Goal: Register for event/course

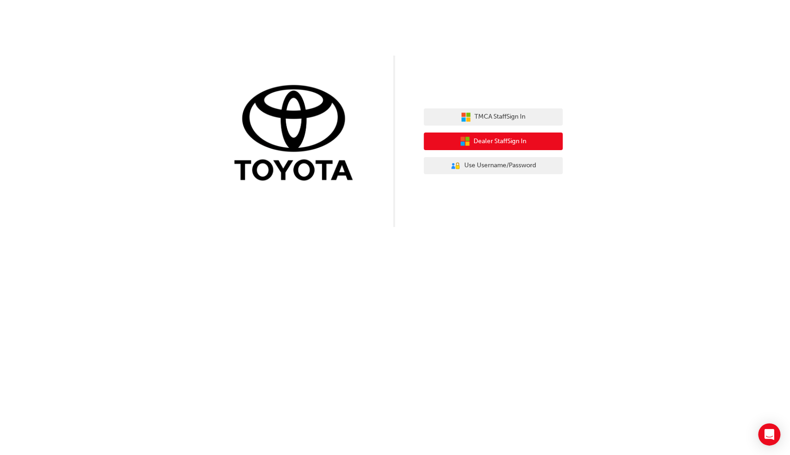
click at [513, 140] on span "Dealer Staff Sign In" at bounding box center [500, 141] width 53 height 11
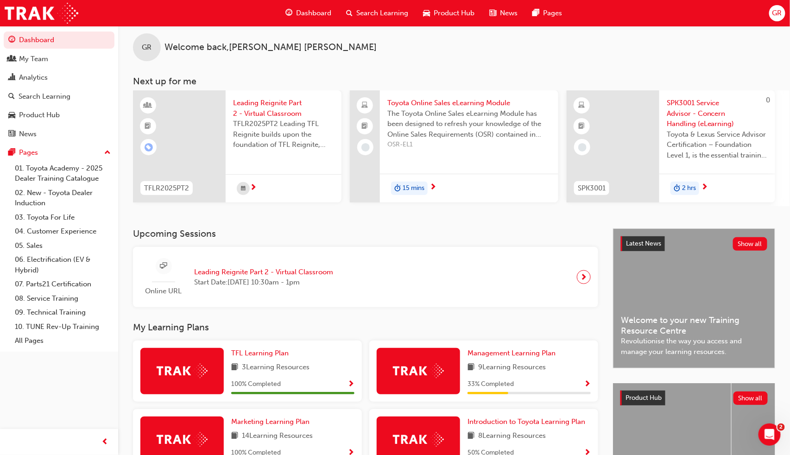
scroll to position [5, 0]
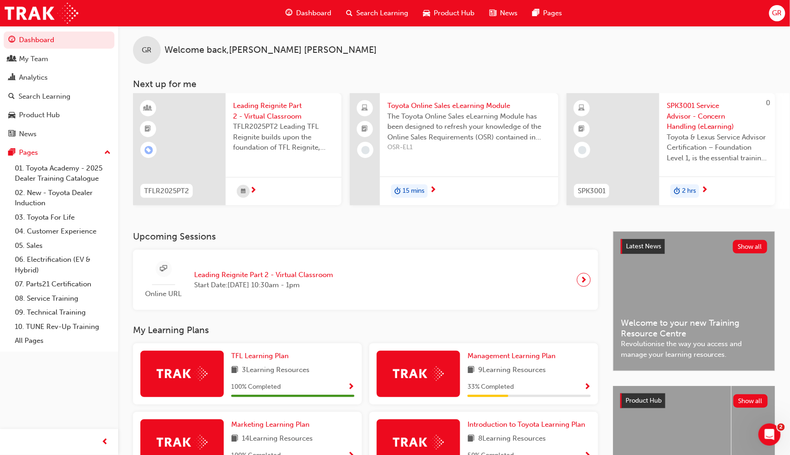
click at [387, 8] on span "Search Learning" at bounding box center [382, 13] width 52 height 11
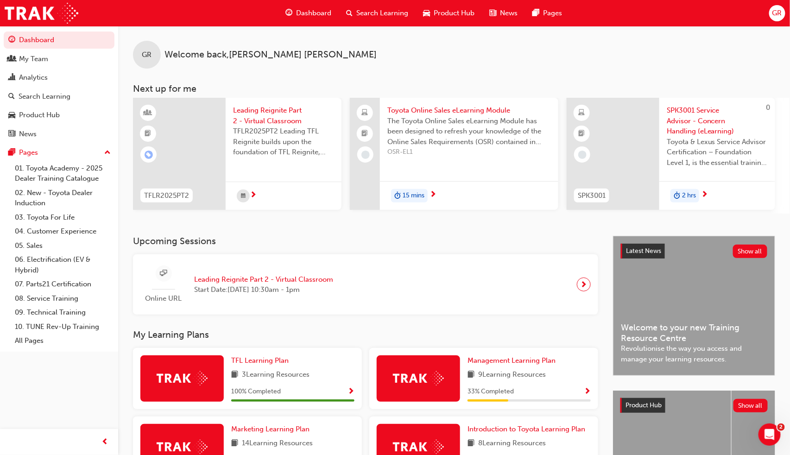
click at [365, 13] on span "Search Learning" at bounding box center [382, 13] width 52 height 11
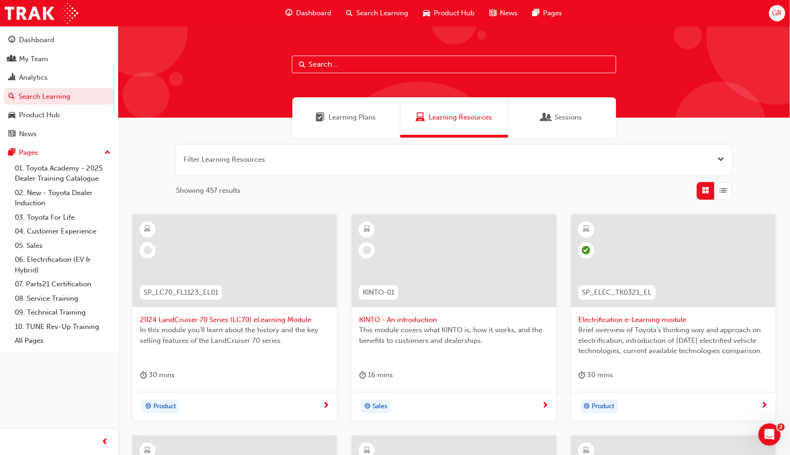
click at [359, 54] on div at bounding box center [454, 72] width 672 height 92
click at [353, 65] on input "text" at bounding box center [454, 65] width 324 height 18
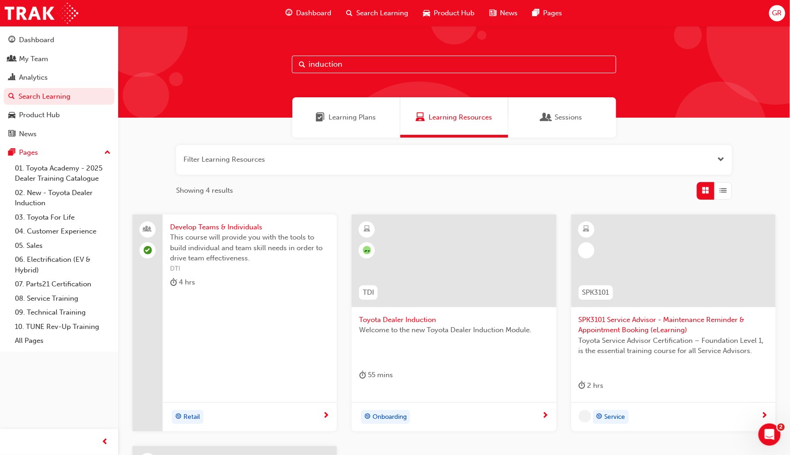
type input "induction"
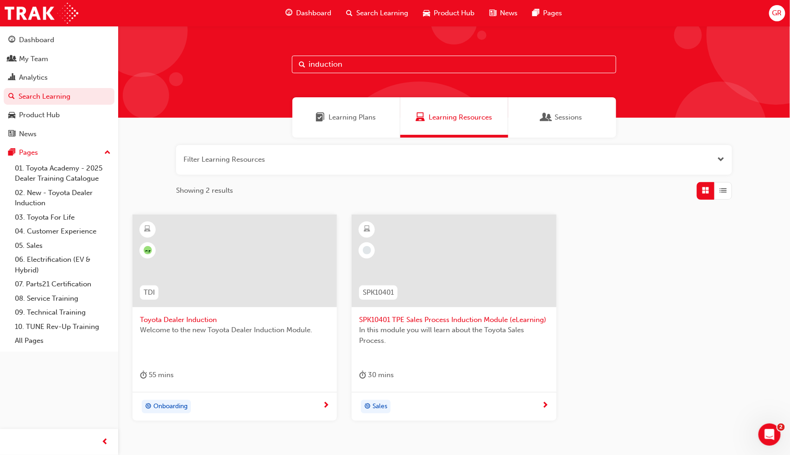
click at [195, 316] on span "Toyota Dealer Induction" at bounding box center [235, 320] width 190 height 11
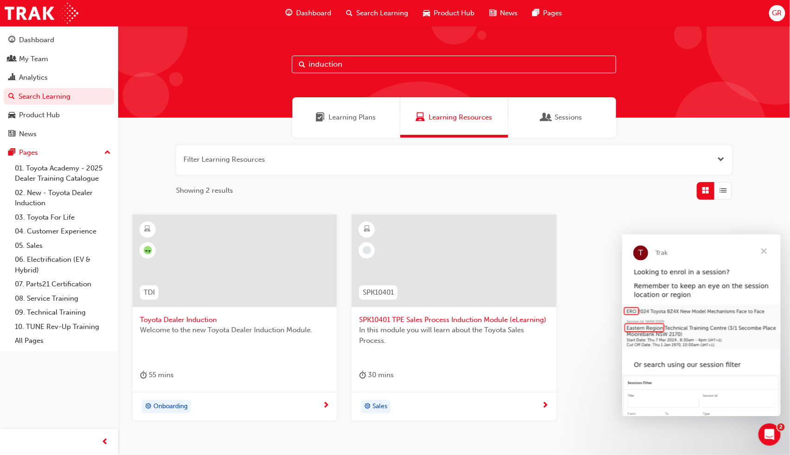
drag, startPoint x: 361, startPoint y: 63, endPoint x: 256, endPoint y: 65, distance: 105.2
click at [256, 65] on div "induction" at bounding box center [454, 72] width 672 height 92
paste input "Toyota For Life In Action - Virtual"
type input "Toyota For Life In Action - Virtual"
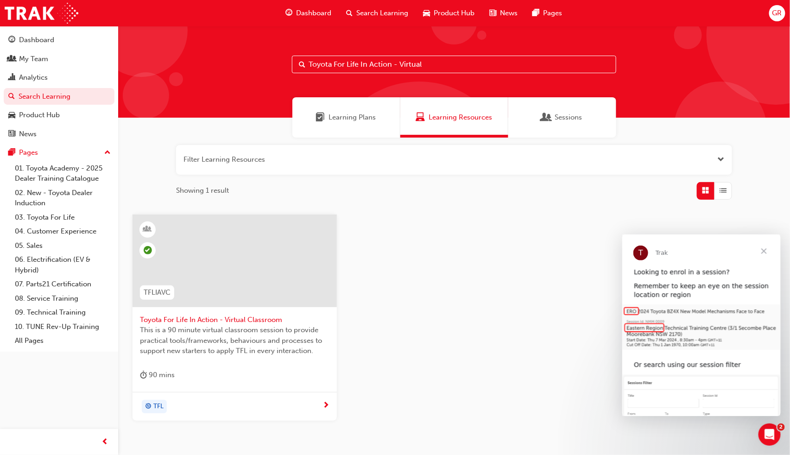
click at [217, 319] on span "Toyota For Life In Action - Virtual Classroom" at bounding box center [235, 320] width 190 height 11
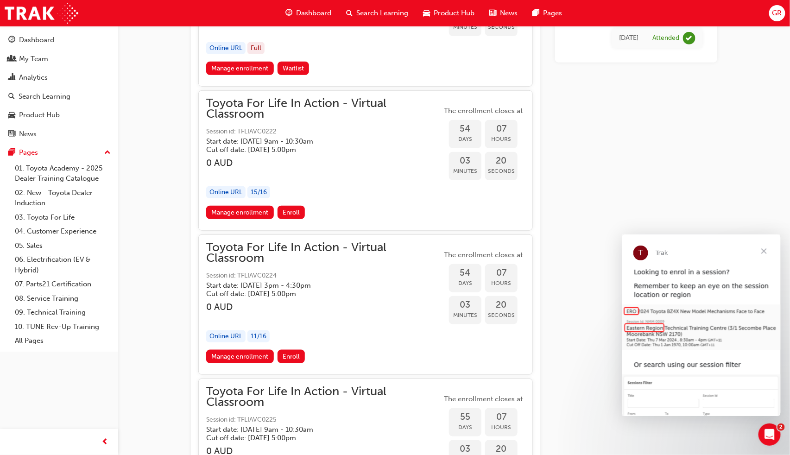
scroll to position [10178, 0]
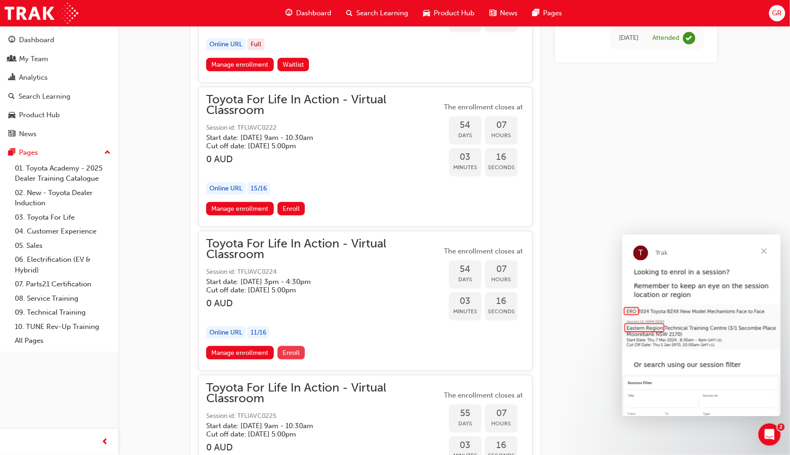
click at [293, 349] on span "Enroll" at bounding box center [291, 353] width 17 height 8
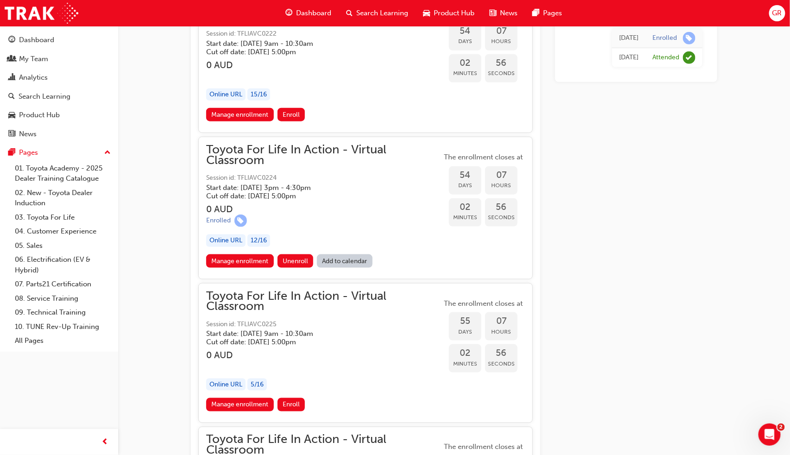
scroll to position [10217, 0]
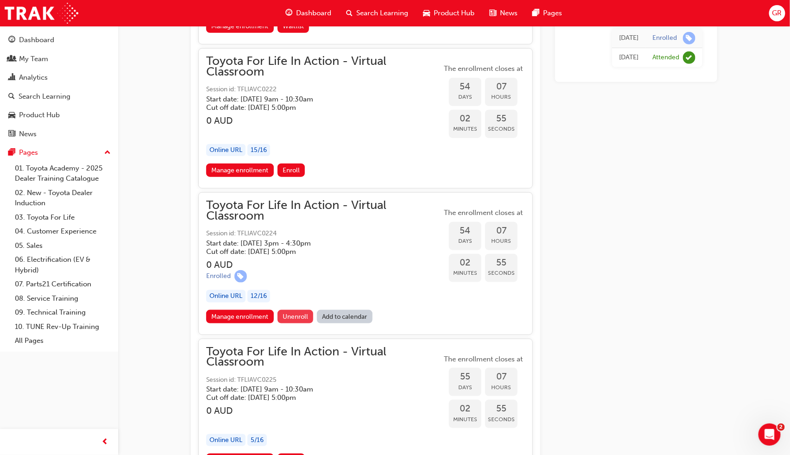
click at [298, 313] on span "Unenroll" at bounding box center [295, 317] width 25 height 8
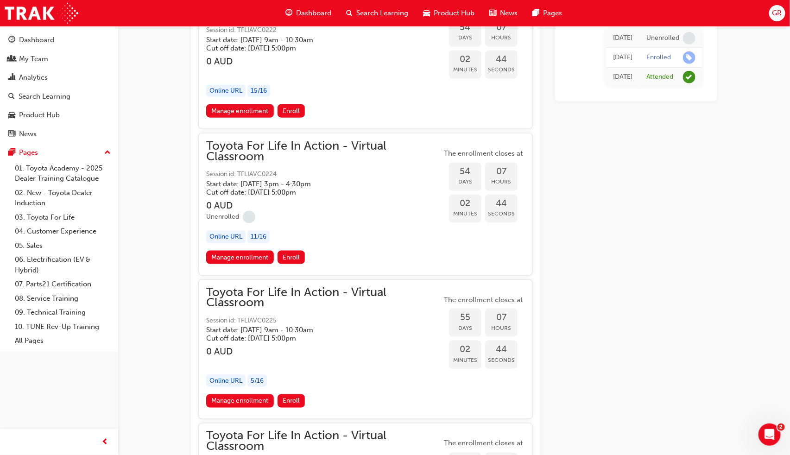
scroll to position [10280, 0]
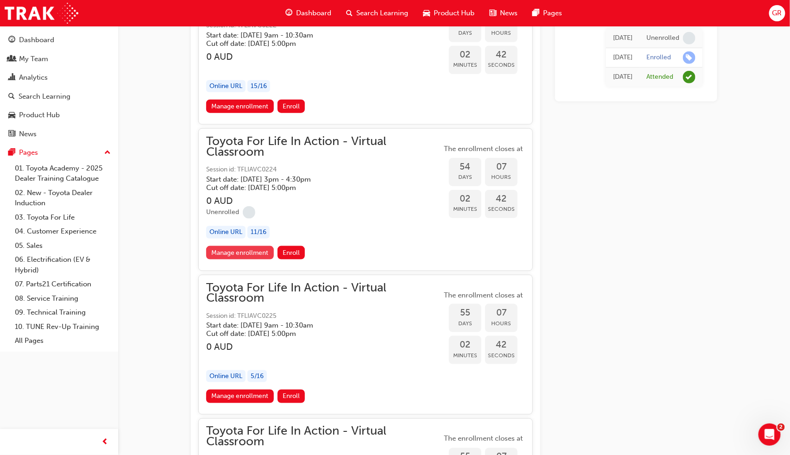
click at [247, 246] on link "Manage enrollment" at bounding box center [240, 252] width 68 height 13
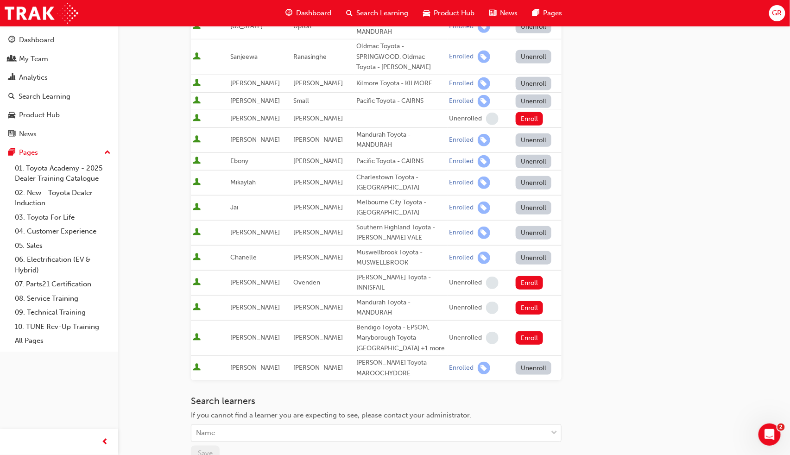
scroll to position [302, 0]
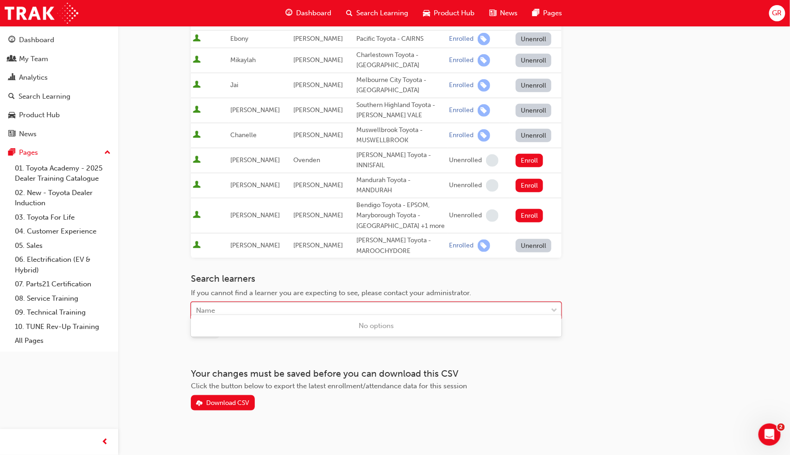
click at [293, 303] on div "Name" at bounding box center [369, 311] width 356 height 16
type input "Elija"
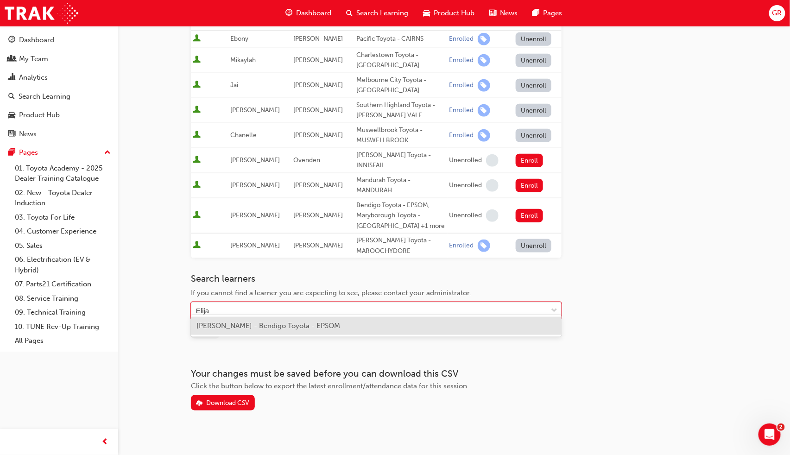
click at [330, 326] on div "[PERSON_NAME] - Bendigo Toyota - EPSOM" at bounding box center [376, 326] width 371 height 18
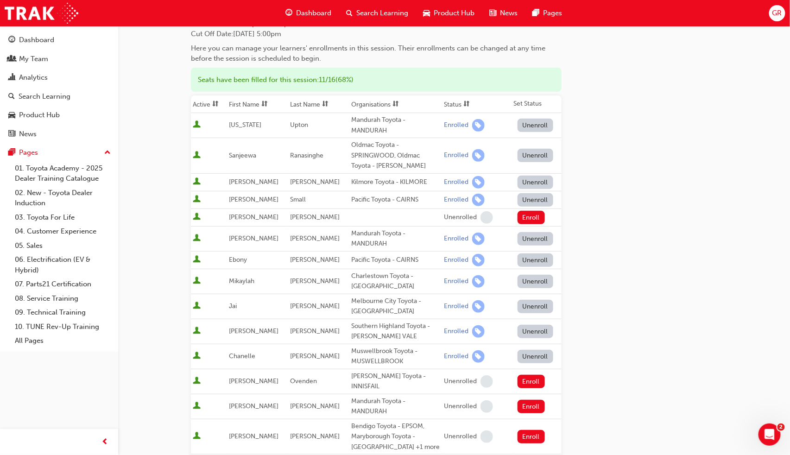
scroll to position [318, 0]
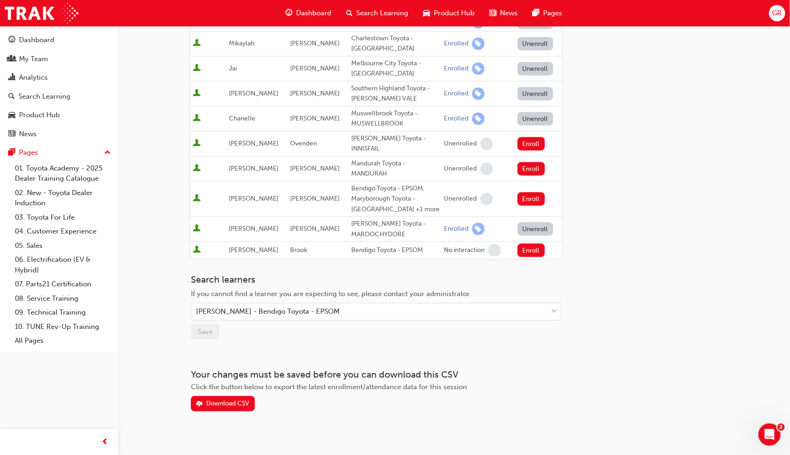
click at [552, 349] on div "Go to session detail page Manage enrollment for Toyota For Life In Action - Vir…" at bounding box center [376, 60] width 371 height 704
click at [435, 304] on div "[PERSON_NAME] - Bendigo Toyota - EPSOM" at bounding box center [369, 312] width 356 height 16
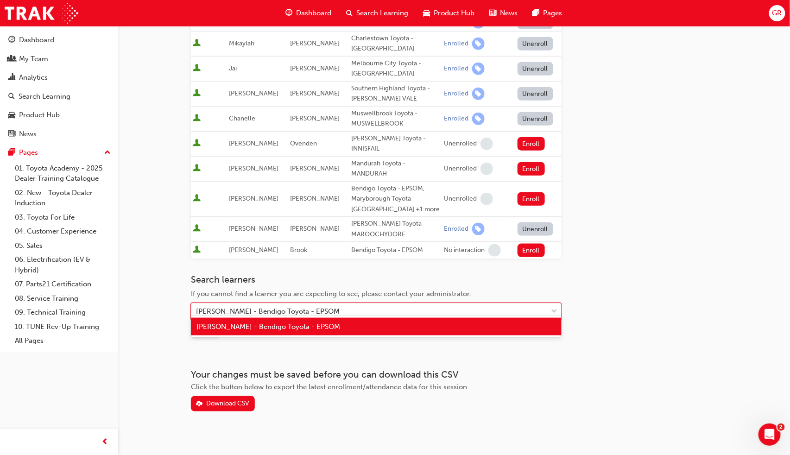
click at [403, 326] on div "[PERSON_NAME] - Bendigo Toyota - EPSOM" at bounding box center [376, 327] width 371 height 18
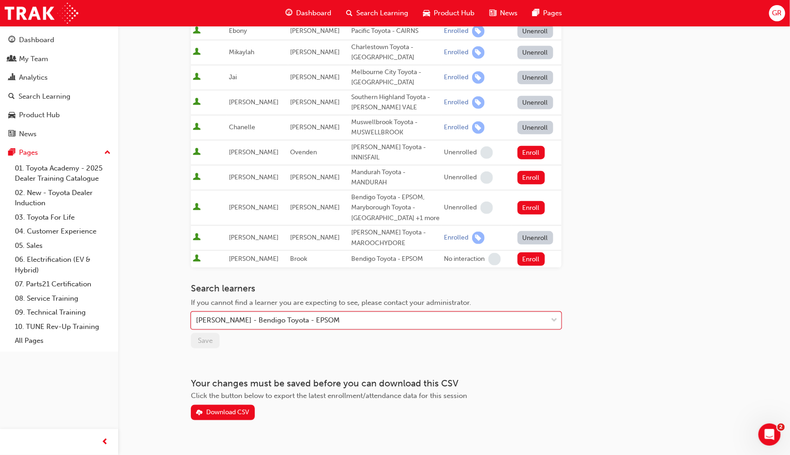
scroll to position [308, 0]
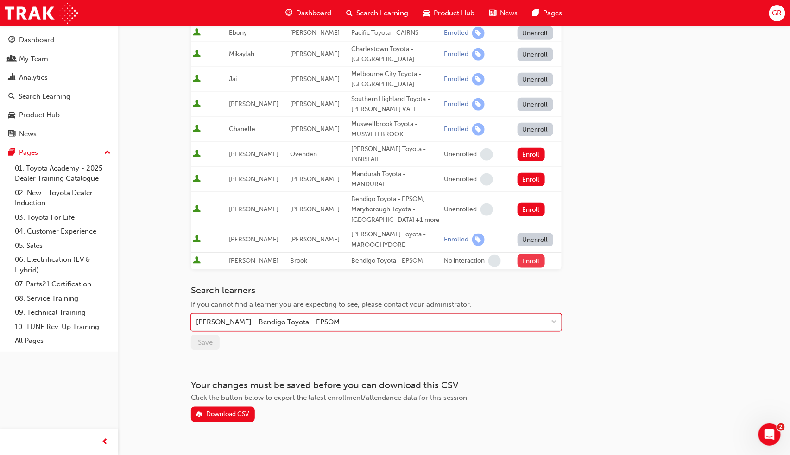
click at [526, 255] on button "Enroll" at bounding box center [532, 260] width 28 height 13
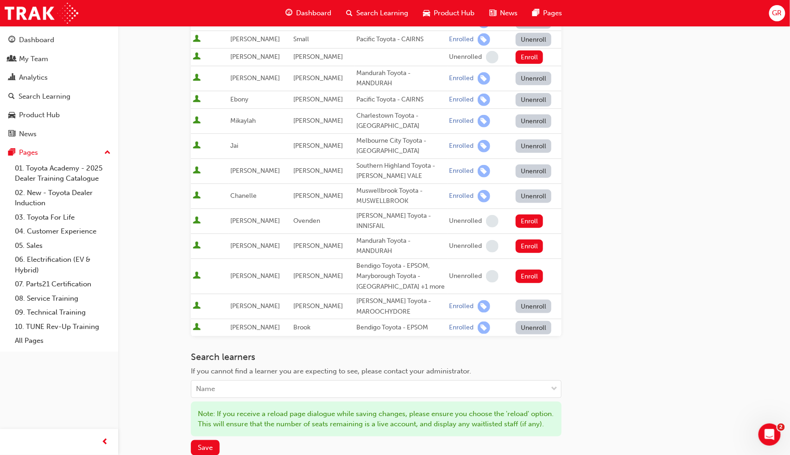
scroll to position [254, 0]
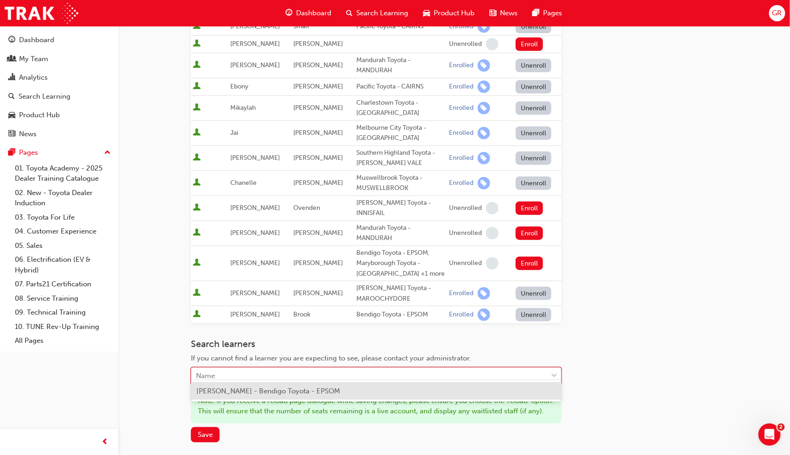
click at [292, 368] on div "Name" at bounding box center [369, 376] width 356 height 16
type input "Mich"
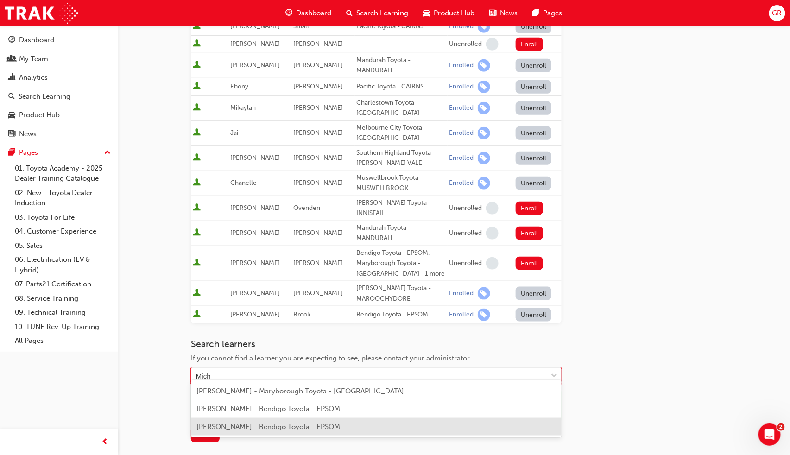
click at [300, 425] on span "[PERSON_NAME] - Bendigo Toyota - EPSOM" at bounding box center [269, 427] width 144 height 8
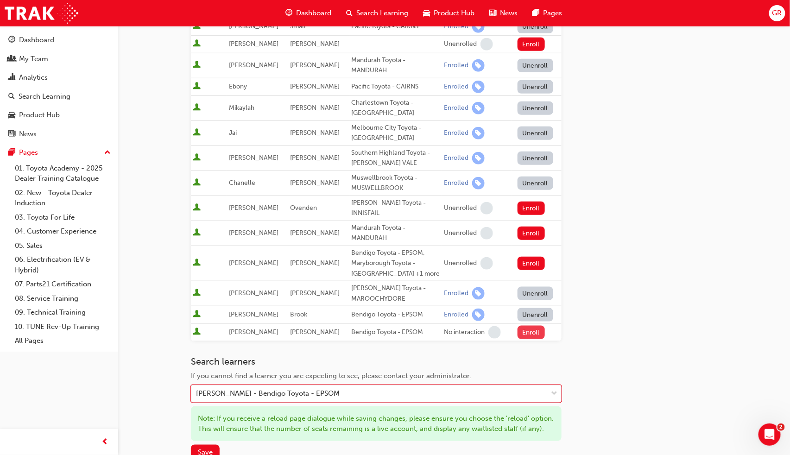
click at [528, 326] on button "Enroll" at bounding box center [532, 332] width 28 height 13
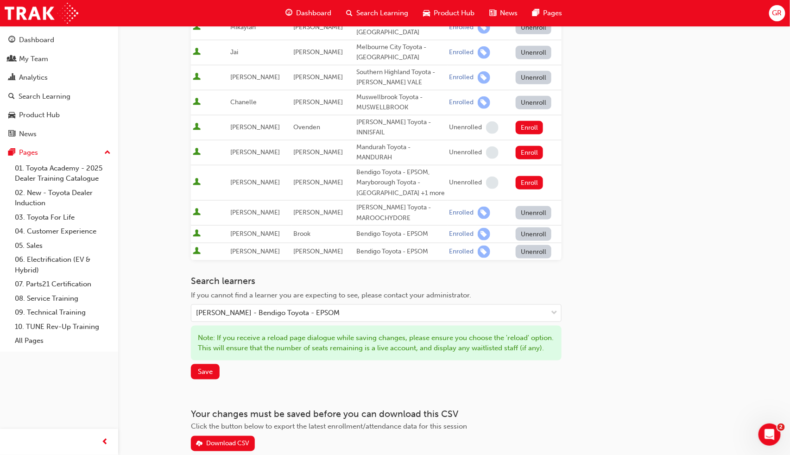
scroll to position [385, 0]
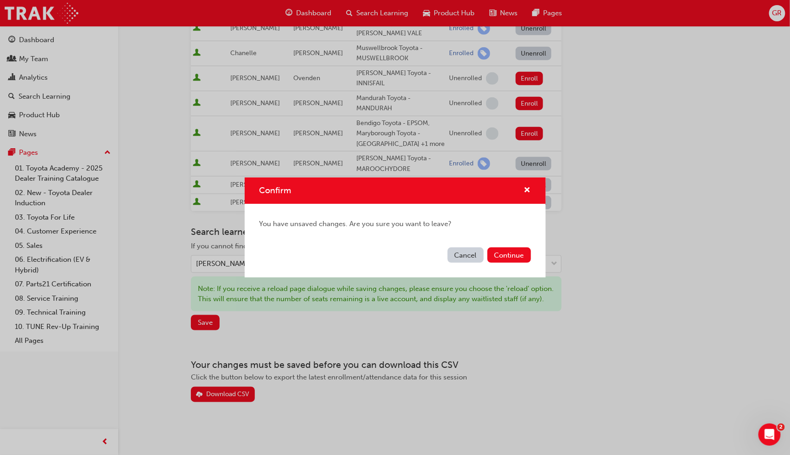
click at [474, 256] on button "Cancel" at bounding box center [466, 254] width 36 height 15
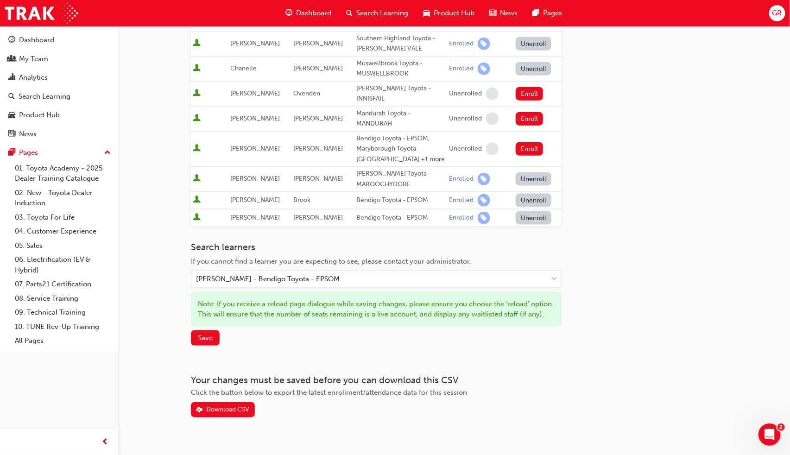
scroll to position [351, 0]
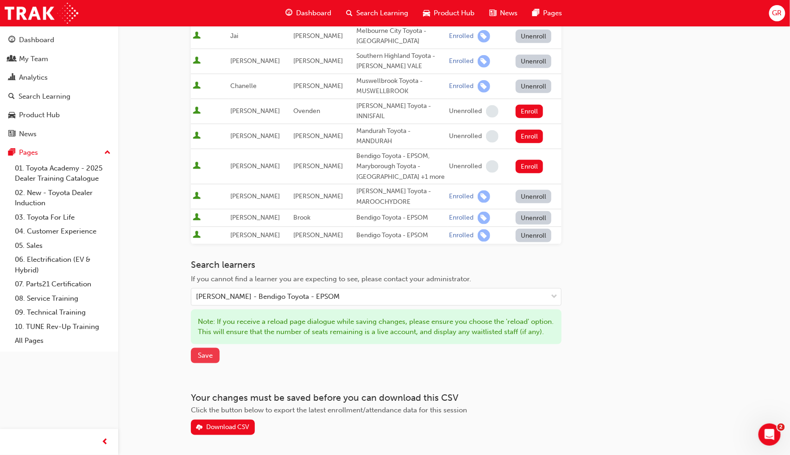
click at [214, 354] on button "Save" at bounding box center [205, 355] width 29 height 15
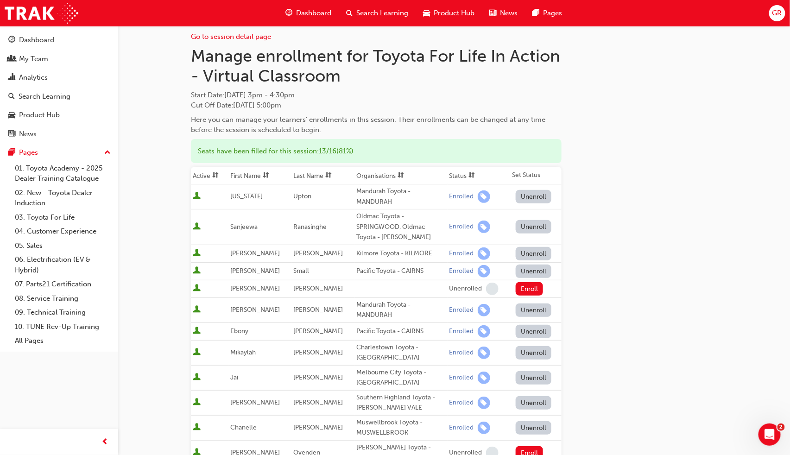
scroll to position [0, 0]
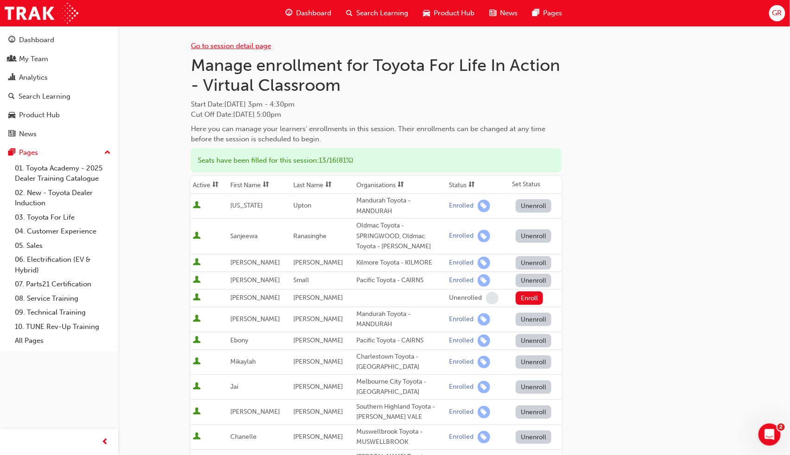
click at [226, 48] on link "Go to session detail page" at bounding box center [231, 46] width 80 height 8
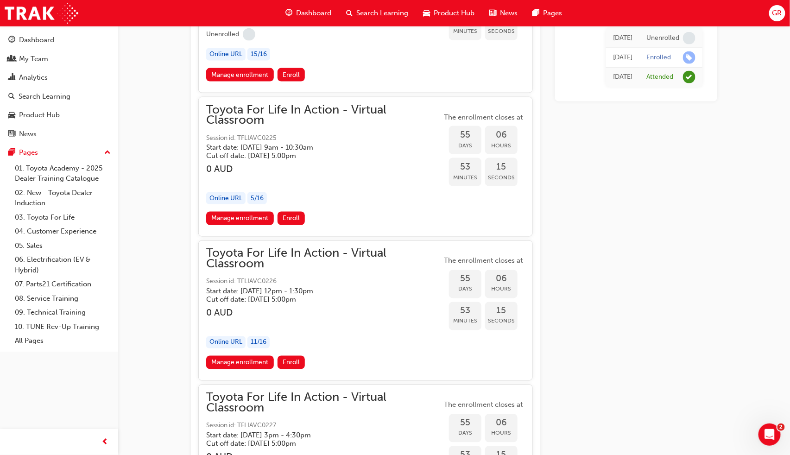
scroll to position [10459, 0]
click at [251, 355] on link "Manage enrollment" at bounding box center [240, 361] width 68 height 13
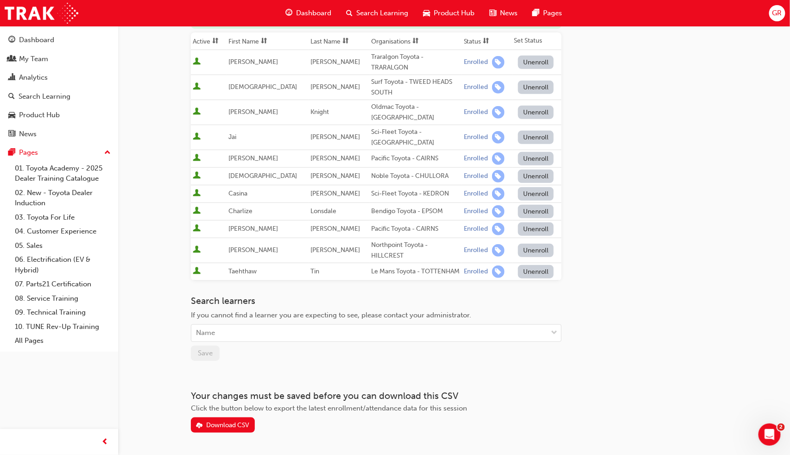
scroll to position [146, 0]
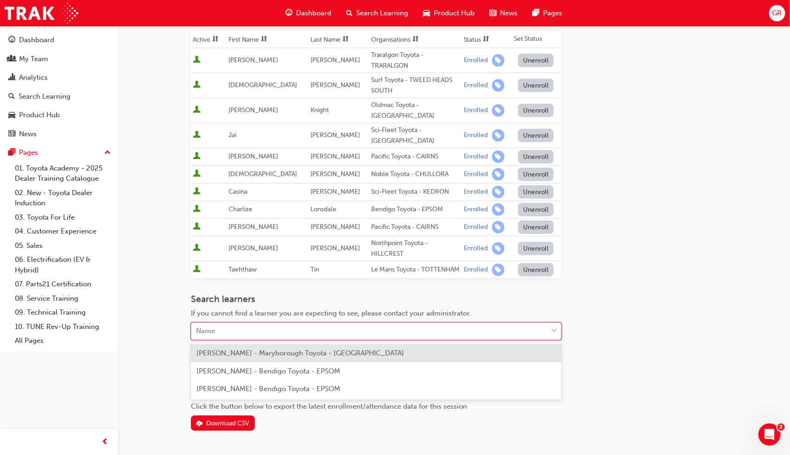
click at [246, 335] on div "Name" at bounding box center [369, 331] width 356 height 16
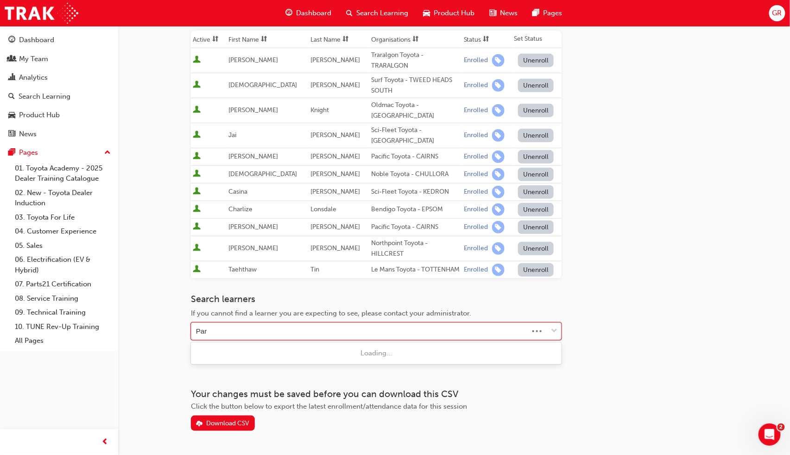
type input "Park"
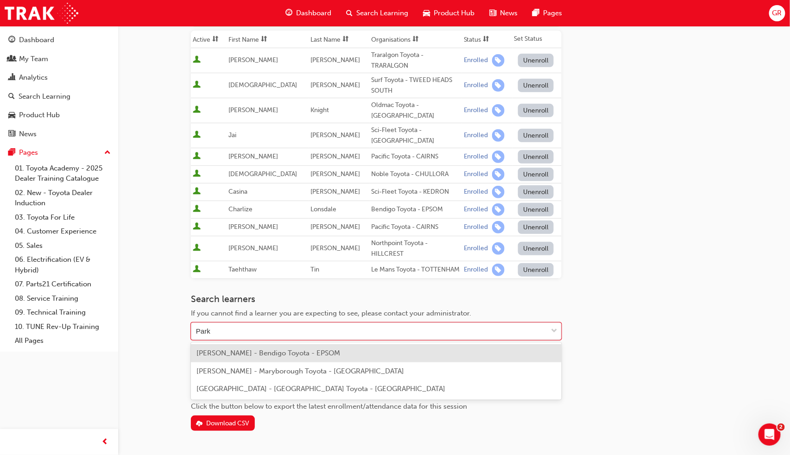
click at [245, 349] on span "[PERSON_NAME] - Bendigo Toyota - EPSOM" at bounding box center [269, 353] width 144 height 8
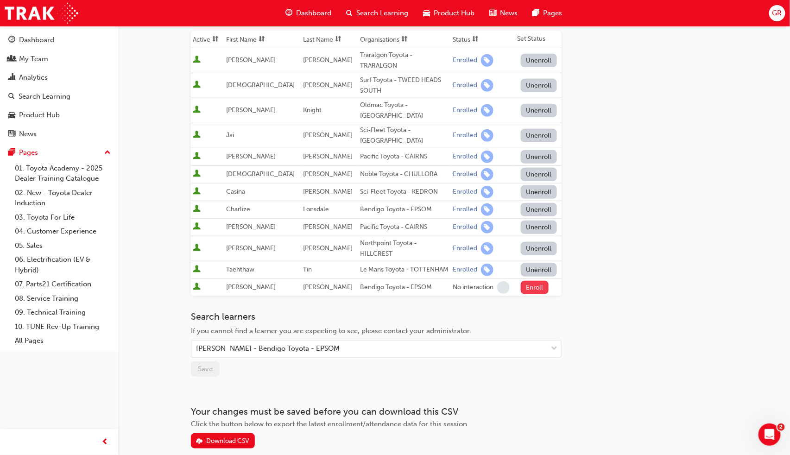
click at [527, 288] on button "Enroll" at bounding box center [535, 287] width 28 height 13
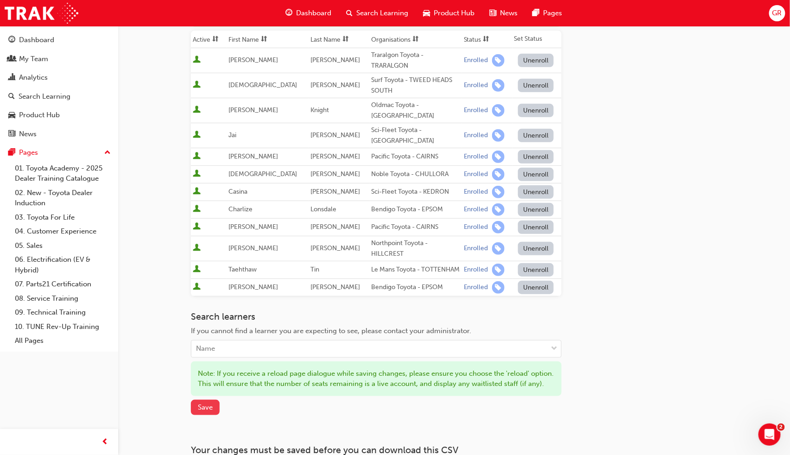
click at [203, 412] on span "Save" at bounding box center [205, 407] width 15 height 8
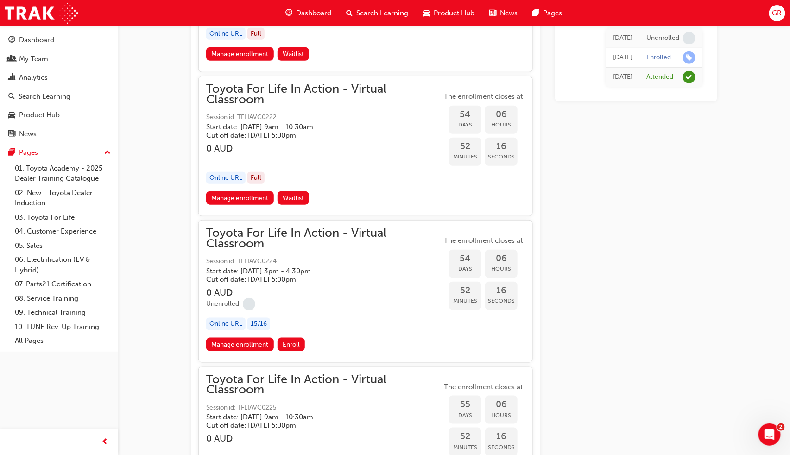
scroll to position [10255, 0]
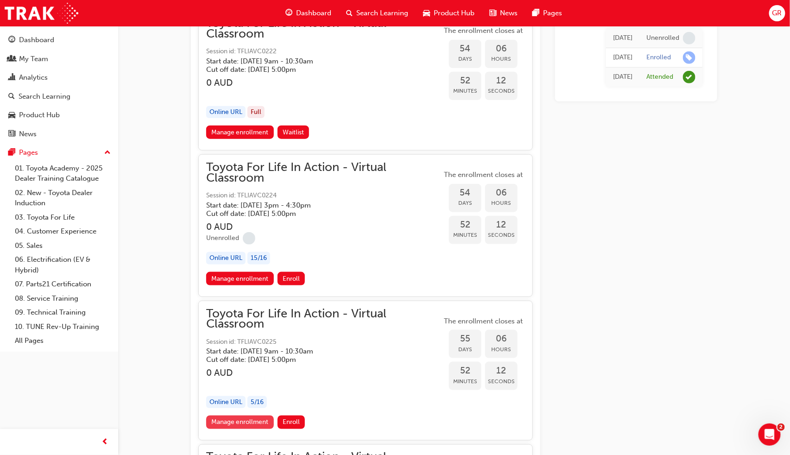
click at [257, 416] on link "Manage enrollment" at bounding box center [240, 422] width 68 height 13
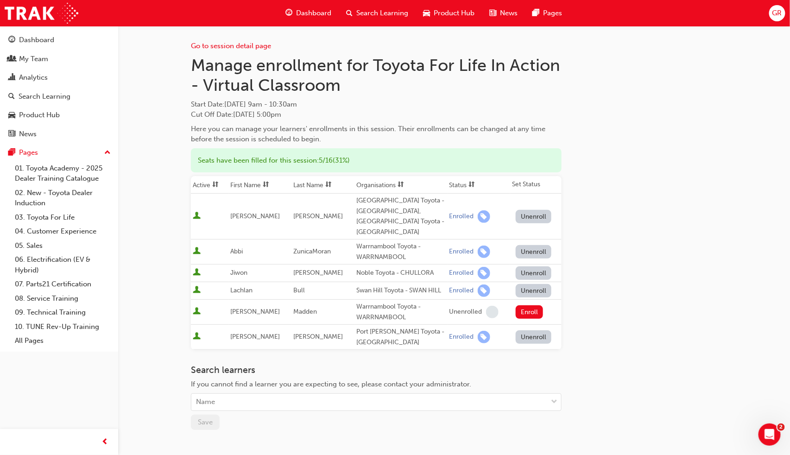
scroll to position [10, 0]
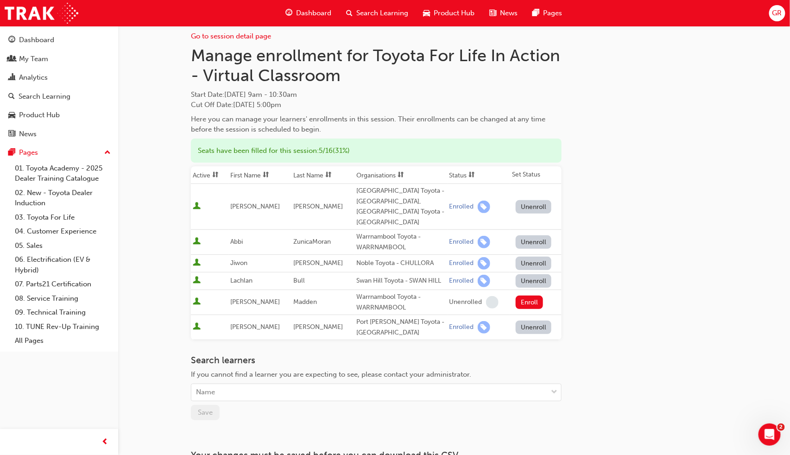
click at [234, 391] on div "Search learners If you cannot find a learner you are expecting to see, please c…" at bounding box center [376, 387] width 371 height 65
type input "angus"
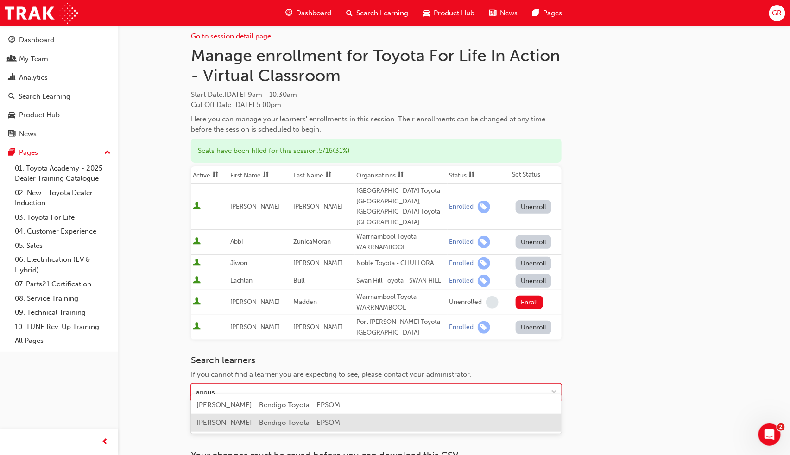
click at [281, 421] on span "[PERSON_NAME] - Bendigo Toyota - EPSOM" at bounding box center [269, 423] width 144 height 8
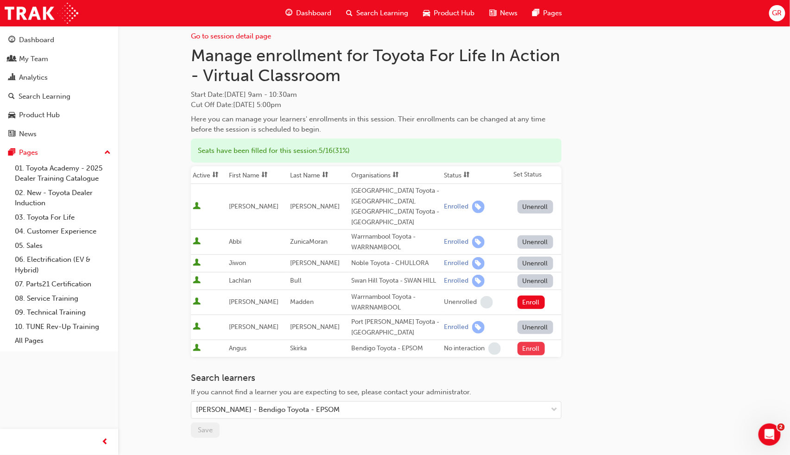
click at [538, 342] on button "Enroll" at bounding box center [532, 348] width 28 height 13
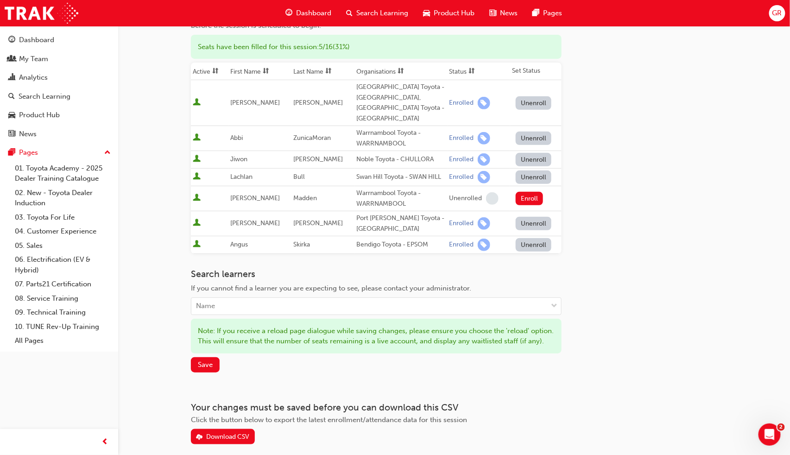
scroll to position [114, 0]
click at [207, 364] on span "Save" at bounding box center [205, 364] width 15 height 8
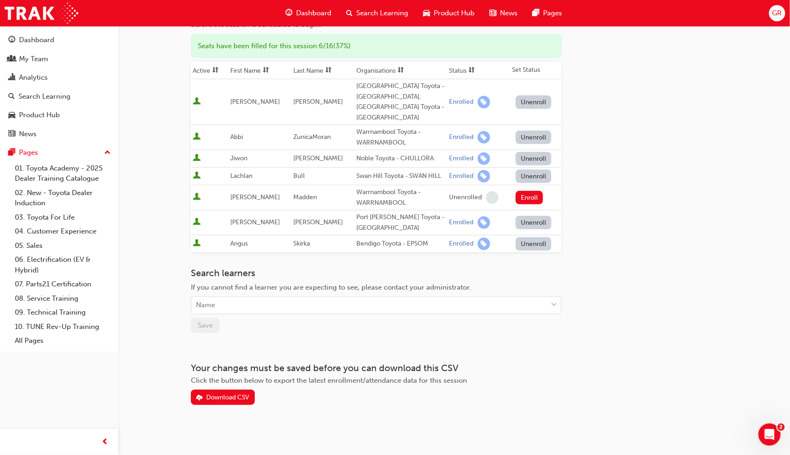
scroll to position [106, 0]
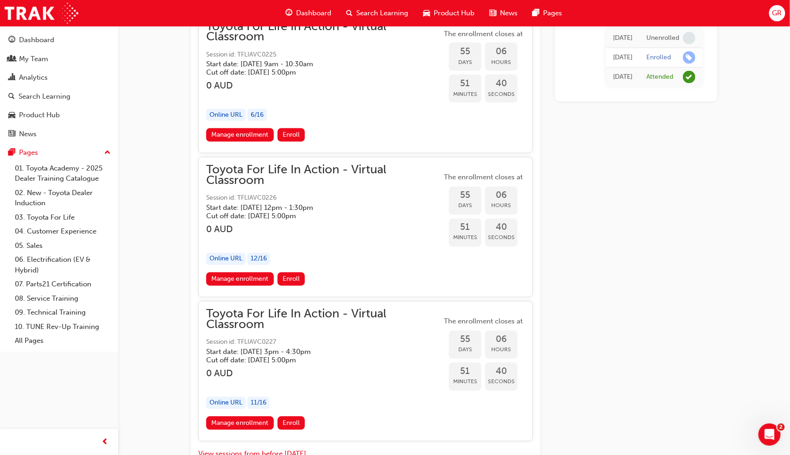
scroll to position [10546, 0]
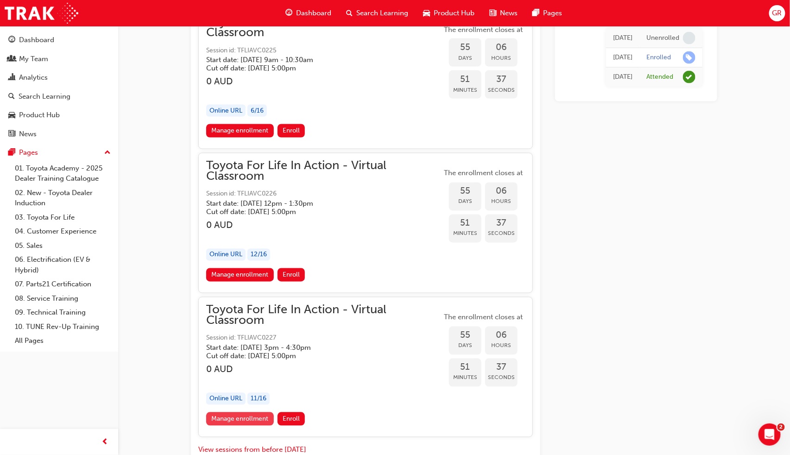
click at [249, 412] on link "Manage enrollment" at bounding box center [240, 418] width 68 height 13
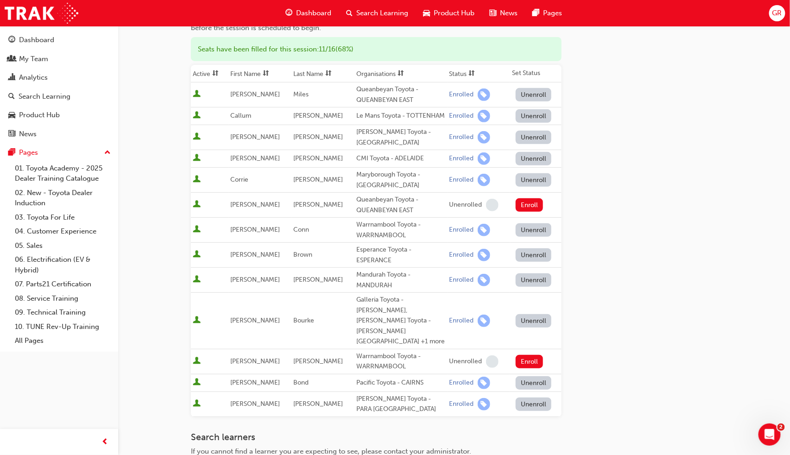
scroll to position [264, 0]
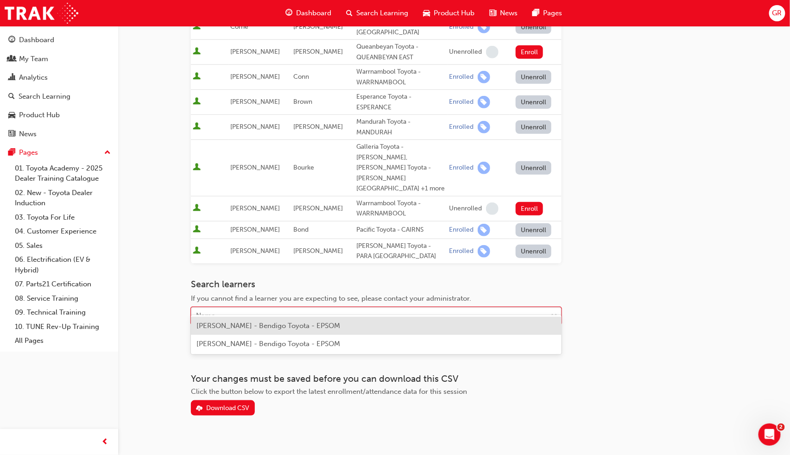
click at [271, 308] on div "Name" at bounding box center [369, 316] width 356 height 16
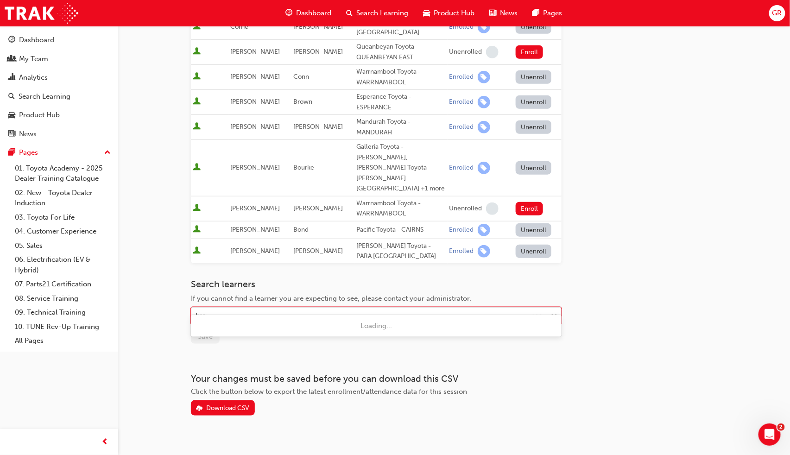
type input "[PERSON_NAME]"
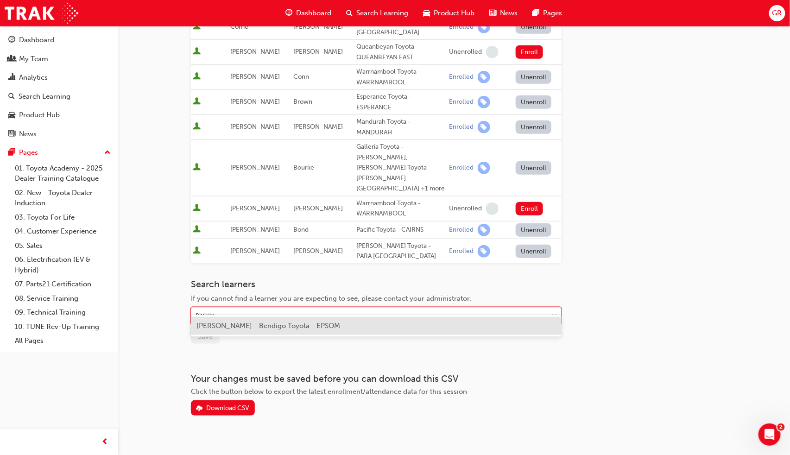
click at [283, 326] on span "[PERSON_NAME] - Bendigo Toyota - EPSOM" at bounding box center [269, 326] width 144 height 8
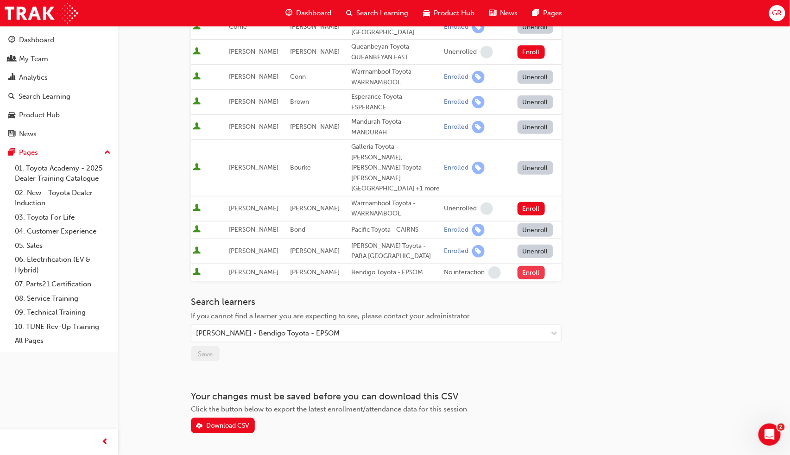
click at [526, 266] on button "Enroll" at bounding box center [532, 272] width 28 height 13
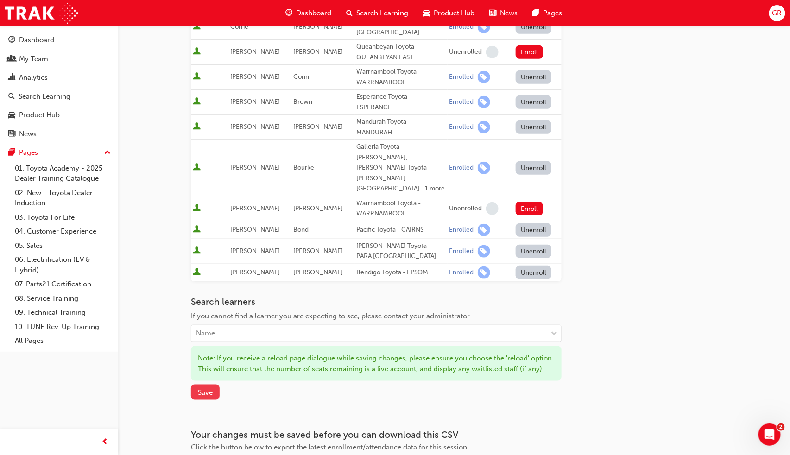
click at [210, 392] on span "Save" at bounding box center [205, 392] width 15 height 8
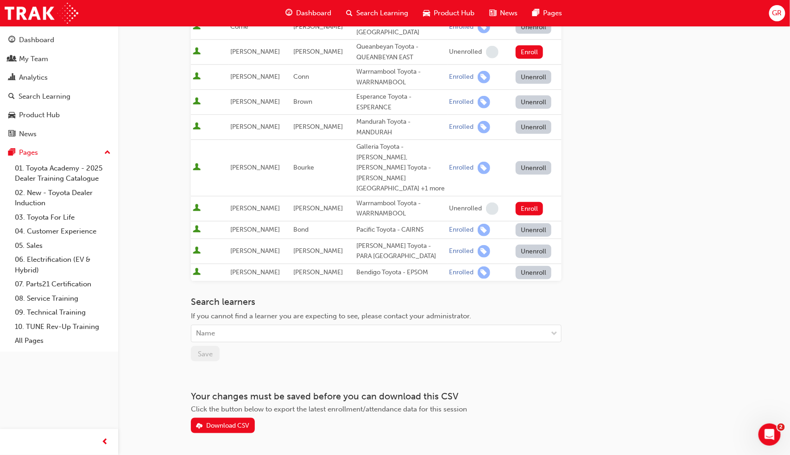
scroll to position [0, 0]
